Goal: Information Seeking & Learning: Learn about a topic

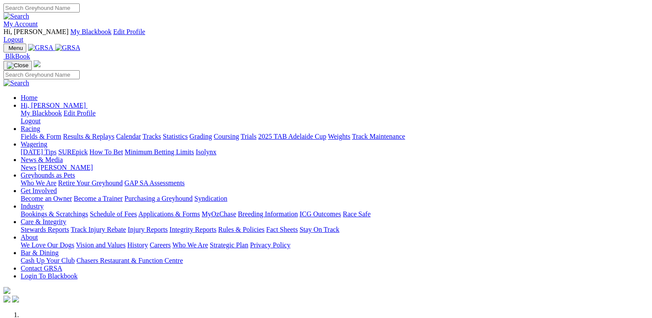
click at [40, 125] on link "Racing" at bounding box center [30, 128] width 19 height 7
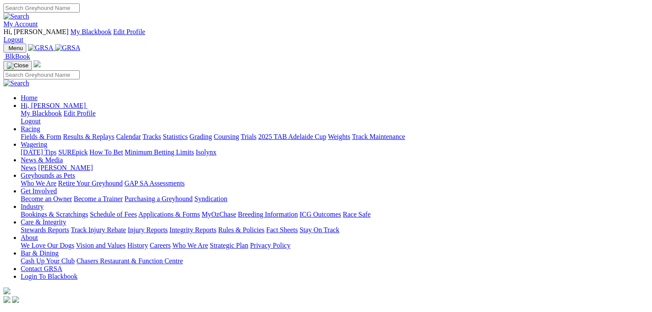
click at [38, 133] on link "Fields & Form" at bounding box center [41, 136] width 41 height 7
